Goal: Task Accomplishment & Management: Manage account settings

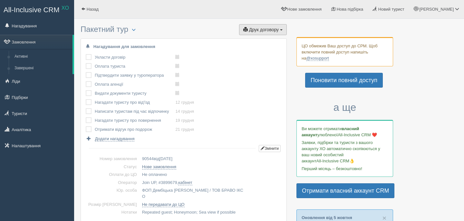
click at [263, 29] on span "Друк договору" at bounding box center [264, 29] width 30 height 5
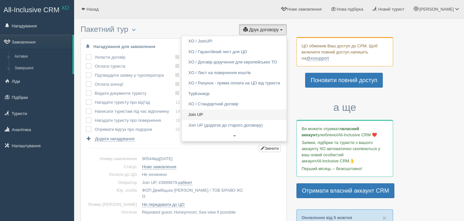
click at [202, 116] on link "Join UP" at bounding box center [234, 115] width 105 height 11
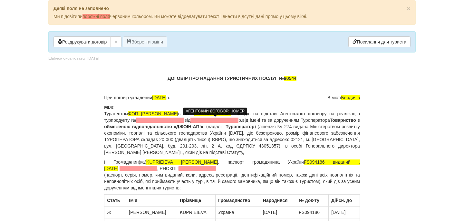
click at [184, 119] on span at bounding box center [160, 120] width 48 height 5
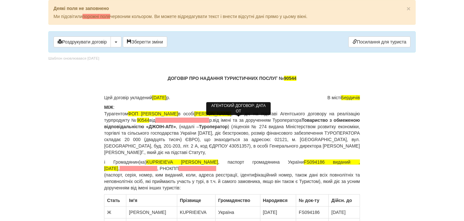
click at [225, 117] on p "МІЖ : Турагентом ФОП Дембіцька Карина Сергіївна в особі Дембіцька Карина Сергії…" at bounding box center [232, 130] width 256 height 52
click at [209, 122] on span at bounding box center [182, 120] width 54 height 5
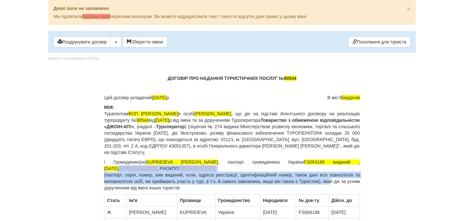
drag, startPoint x: 359, startPoint y: 164, endPoint x: 339, endPoint y: 182, distance: 26.5
click at [339, 182] on p "і Громадянин(ка) KUPRIEIEVA TETIANA , паспорт громадянина України FS094186 вида…" at bounding box center [232, 175] width 256 height 32
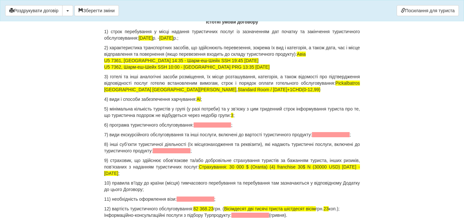
scroll to position [638, 0]
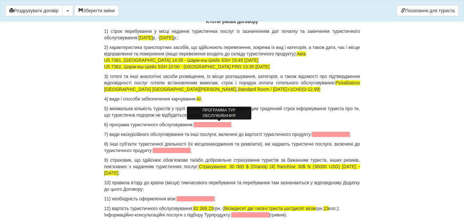
click at [230, 123] on span at bounding box center [213, 124] width 38 height 5
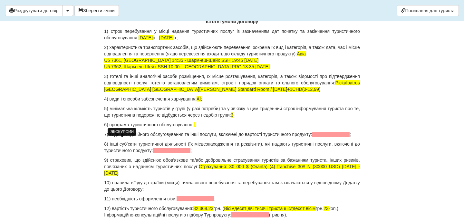
click at [312, 137] on span at bounding box center [331, 134] width 38 height 5
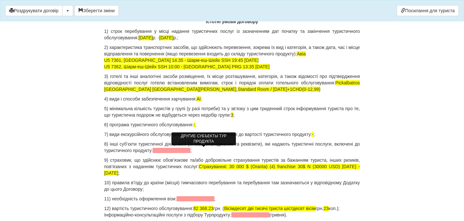
click at [191, 150] on span at bounding box center [172, 150] width 38 height 5
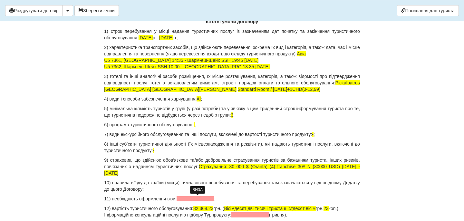
click at [193, 200] on span at bounding box center [196, 198] width 38 height 5
drag, startPoint x: 200, startPoint y: 207, endPoint x: 221, endPoint y: 208, distance: 20.3
click at [213, 208] on span "82 368.23" at bounding box center [203, 208] width 20 height 5
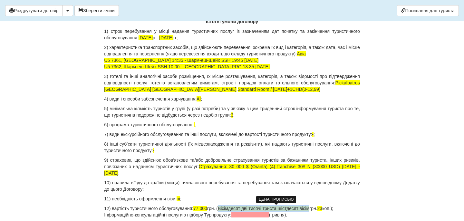
drag, startPoint x: 229, startPoint y: 209, endPoint x: 324, endPoint y: 207, distance: 95.8
click at [324, 207] on p "12) вартість туристичного обслуговування: 77 000 грн. ( Вісімдесят дві тисячі т…" at bounding box center [232, 211] width 256 height 13
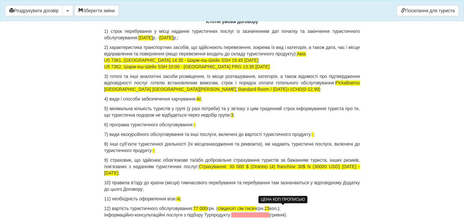
click at [270, 207] on span "23" at bounding box center [267, 208] width 5 height 5
click at [304, 209] on p "12) вартість туристичного обслуговування: 77 000 грн. ( сімдесят сім тисяч грн.…" at bounding box center [232, 211] width 256 height 13
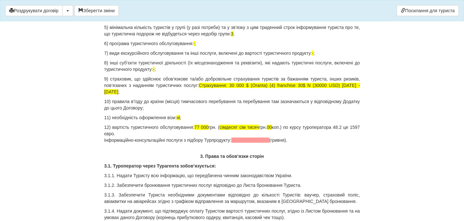
scroll to position [719, 0]
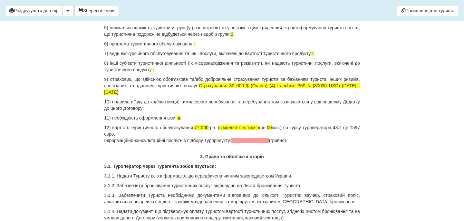
drag, startPoint x: 302, startPoint y: 141, endPoint x: 99, endPoint y: 140, distance: 202.8
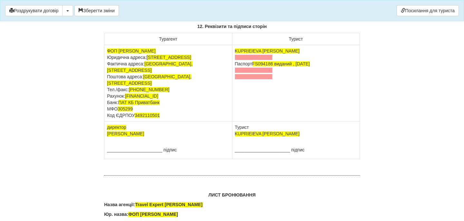
scroll to position [4122, 0]
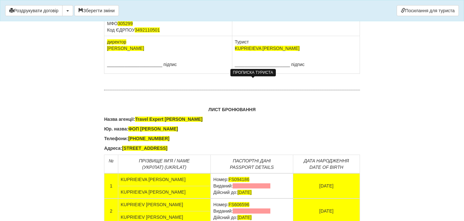
drag, startPoint x: 275, startPoint y: 95, endPoint x: 233, endPoint y: 90, distance: 41.6
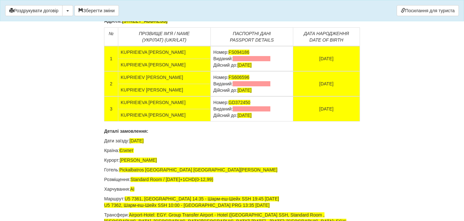
scroll to position [4275, 0]
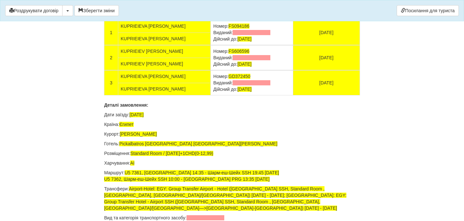
drag, startPoint x: 263, startPoint y: 141, endPoint x: 201, endPoint y: 141, distance: 61.6
click at [211, 45] on td "Номер: FS094186 Виданий: Дійсний до: 08.08.2028" at bounding box center [252, 32] width 83 height 25
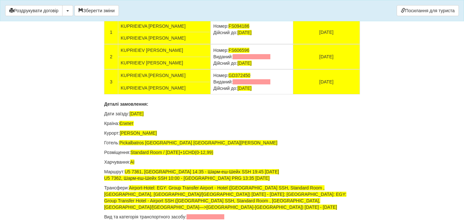
drag, startPoint x: 262, startPoint y: 168, endPoint x: 201, endPoint y: 166, distance: 61.3
click at [211, 69] on td "Номер: FS606596 Виданий: Дійсний до: 18.09.2028" at bounding box center [252, 56] width 83 height 25
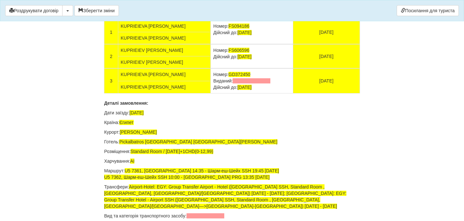
drag, startPoint x: 261, startPoint y: 191, endPoint x: 202, endPoint y: 188, distance: 59.7
click at [211, 94] on td "Номер: GD372450 Виданий: Дійсний до: 22.07.2026" at bounding box center [252, 80] width 83 height 25
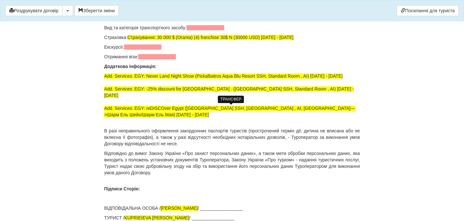
scroll to position [4462, 0]
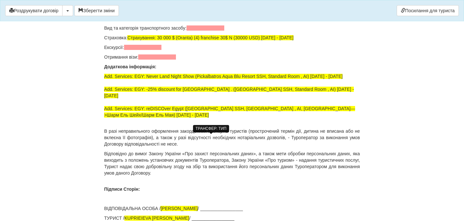
click at [201, 31] on span at bounding box center [206, 27] width 38 height 5
click at [158, 50] on span at bounding box center [143, 47] width 38 height 5
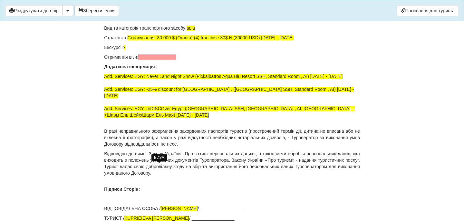
click at [159, 60] on span at bounding box center [157, 56] width 38 height 5
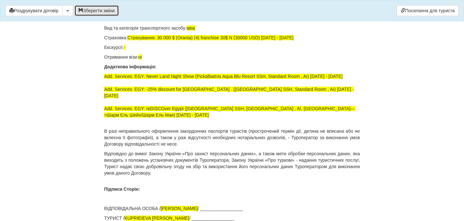
click at [105, 12] on button "Зберегти зміни" at bounding box center [96, 10] width 44 height 11
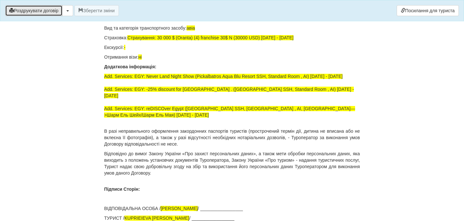
click at [55, 13] on button "Роздрукувати договір" at bounding box center [33, 10] width 57 height 11
